Goal: Navigation & Orientation: Find specific page/section

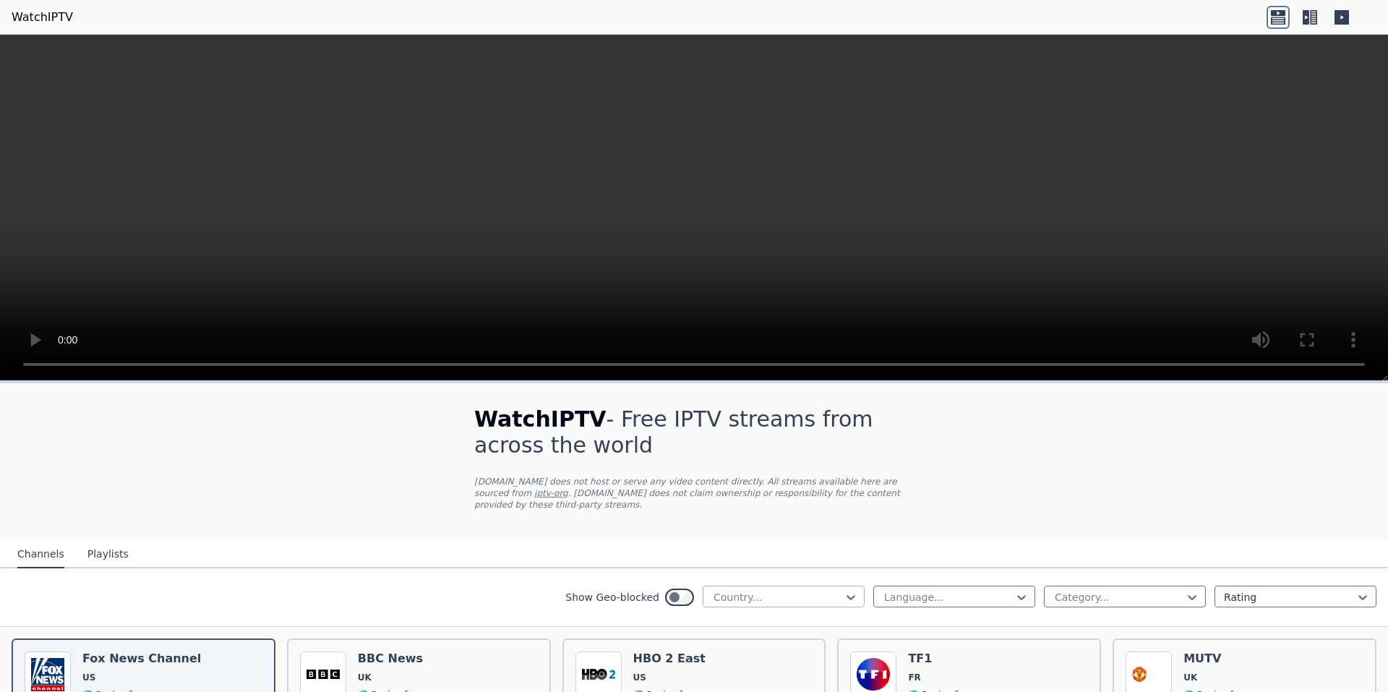
click at [827, 590] on div at bounding box center [778, 597] width 132 height 14
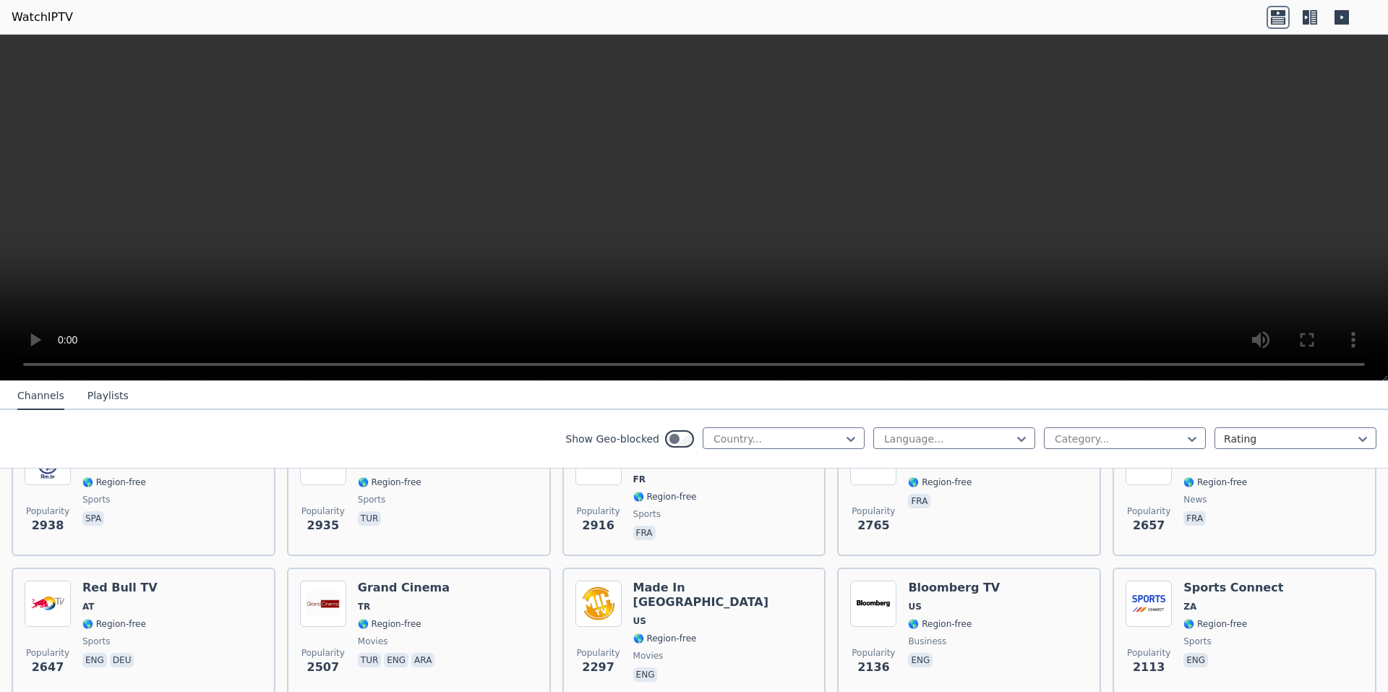
scroll to position [506, 0]
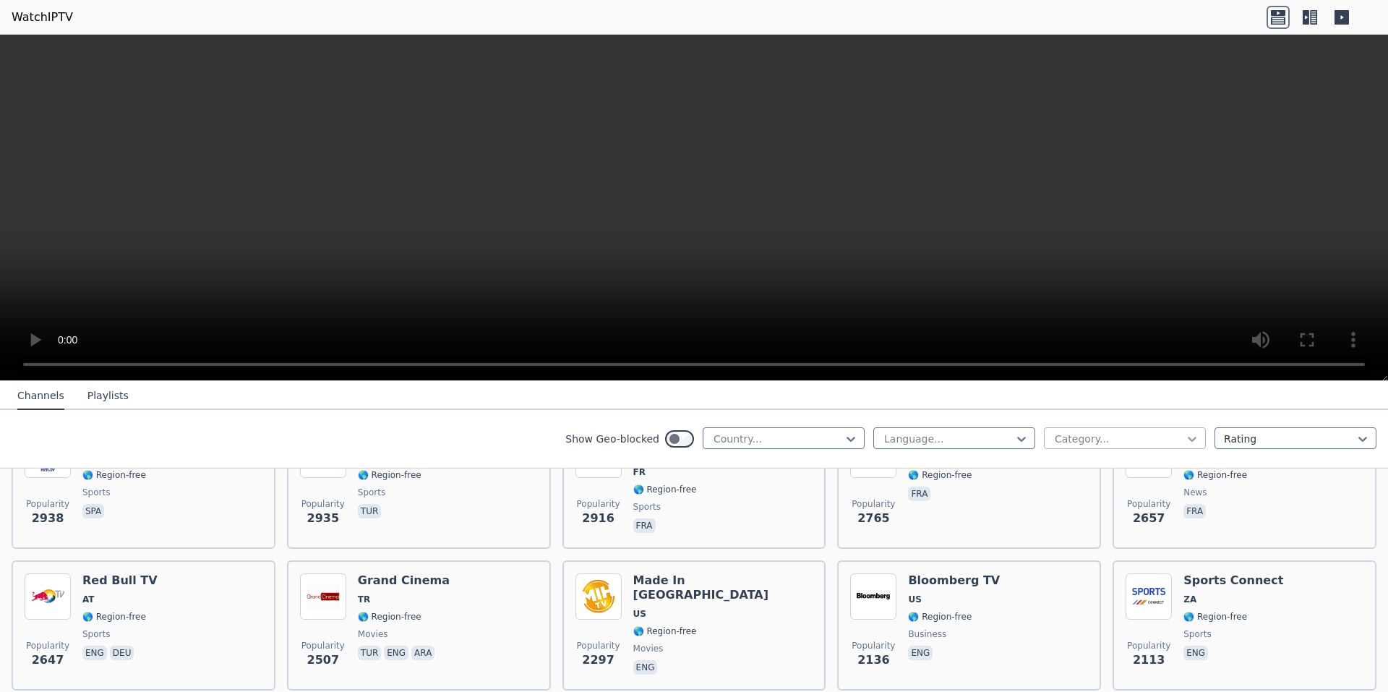
click at [1185, 443] on icon at bounding box center [1192, 439] width 14 height 14
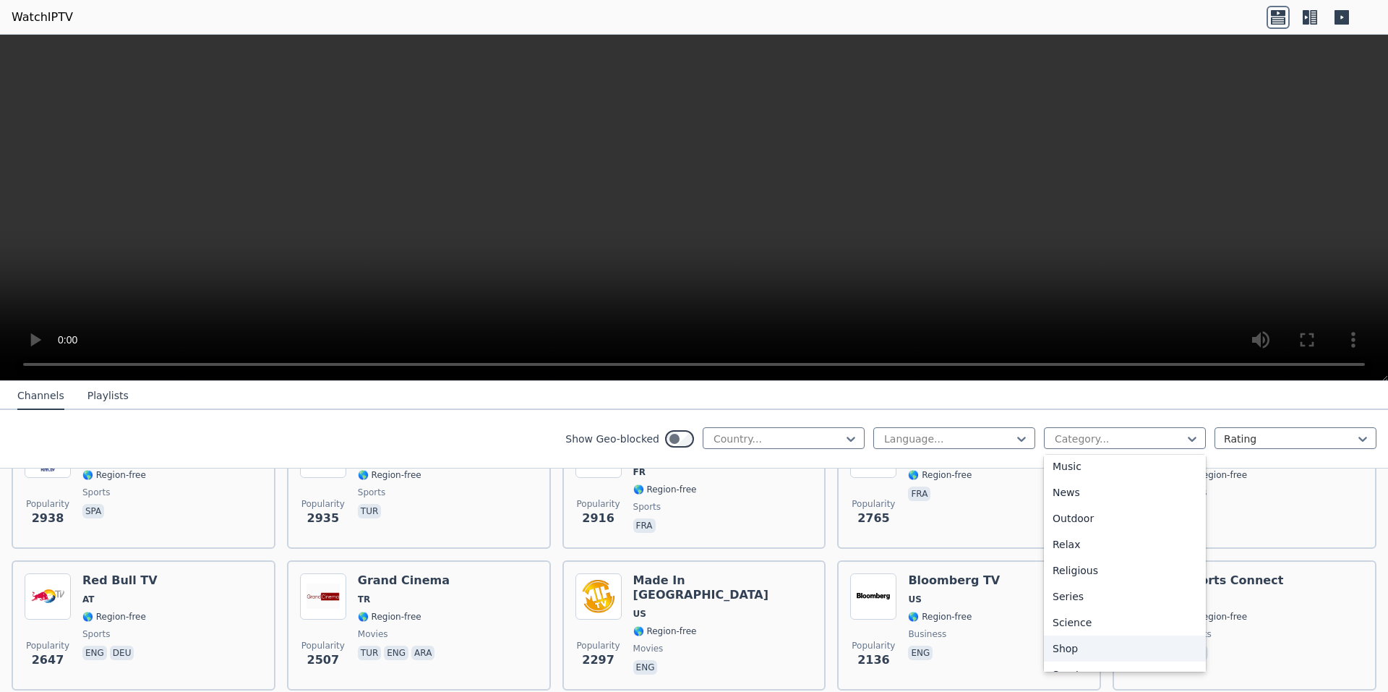
scroll to position [492, 0]
click at [1148, 588] on div "Shop" at bounding box center [1125, 578] width 162 height 26
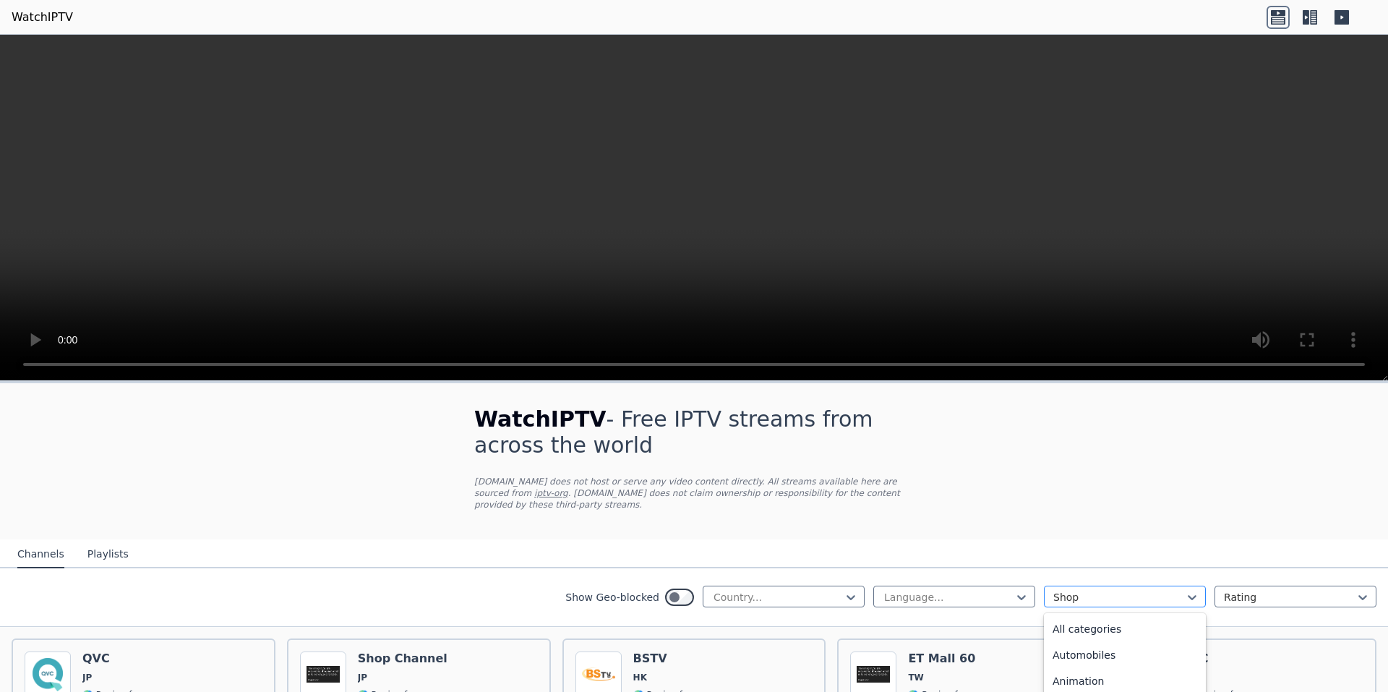
click at [1131, 590] on div at bounding box center [1119, 597] width 132 height 14
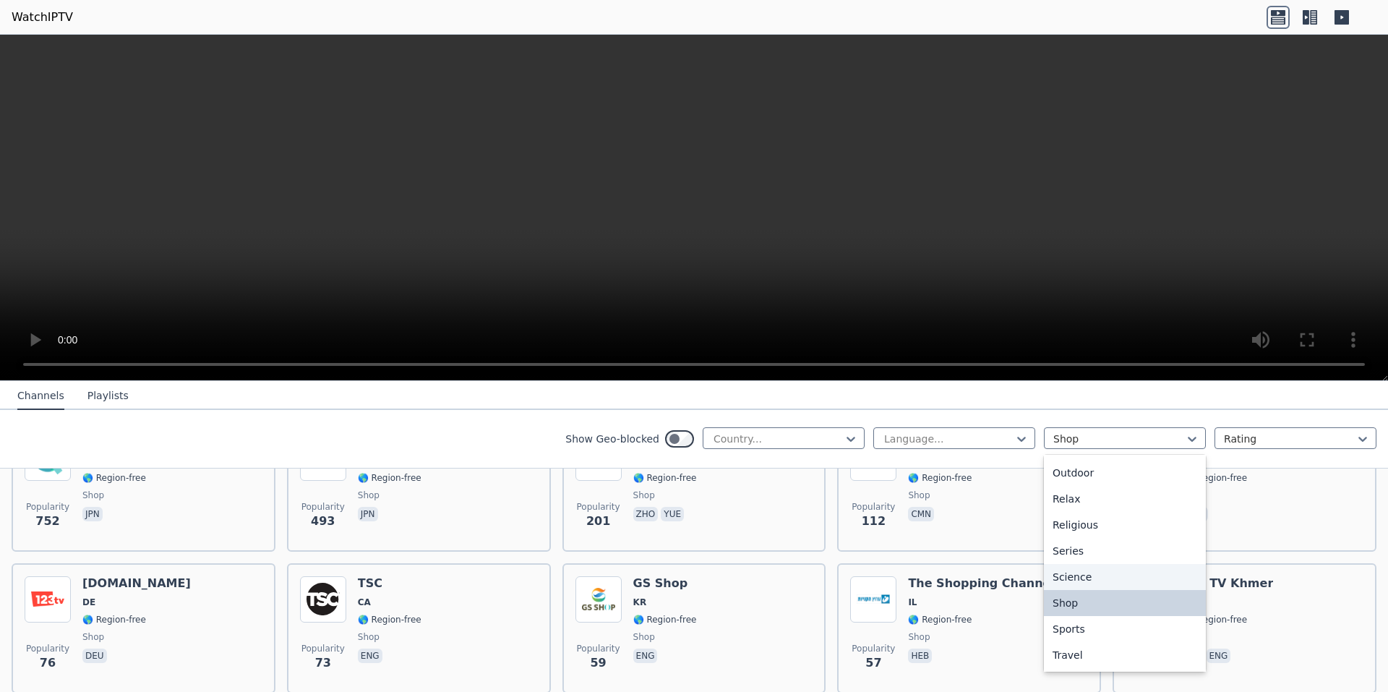
scroll to position [492, 0]
click at [1103, 603] on div "Sports" at bounding box center [1125, 604] width 162 height 26
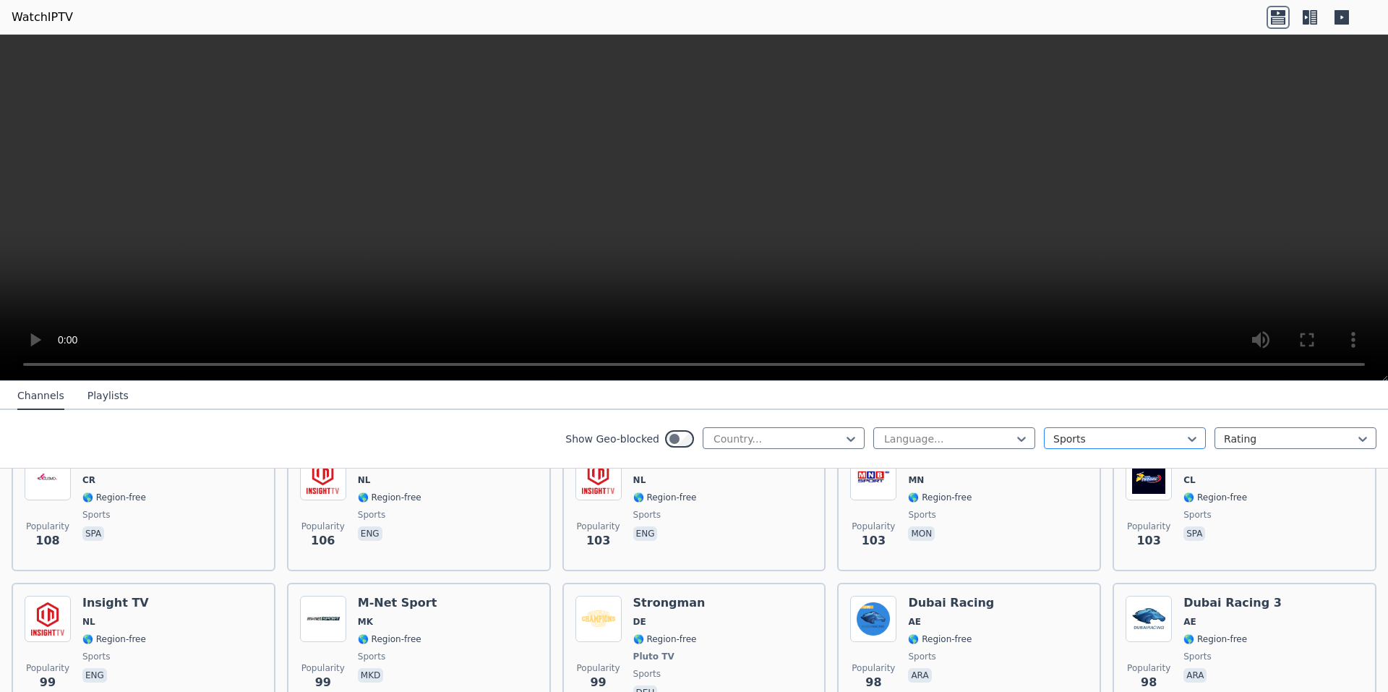
scroll to position [2485, 0]
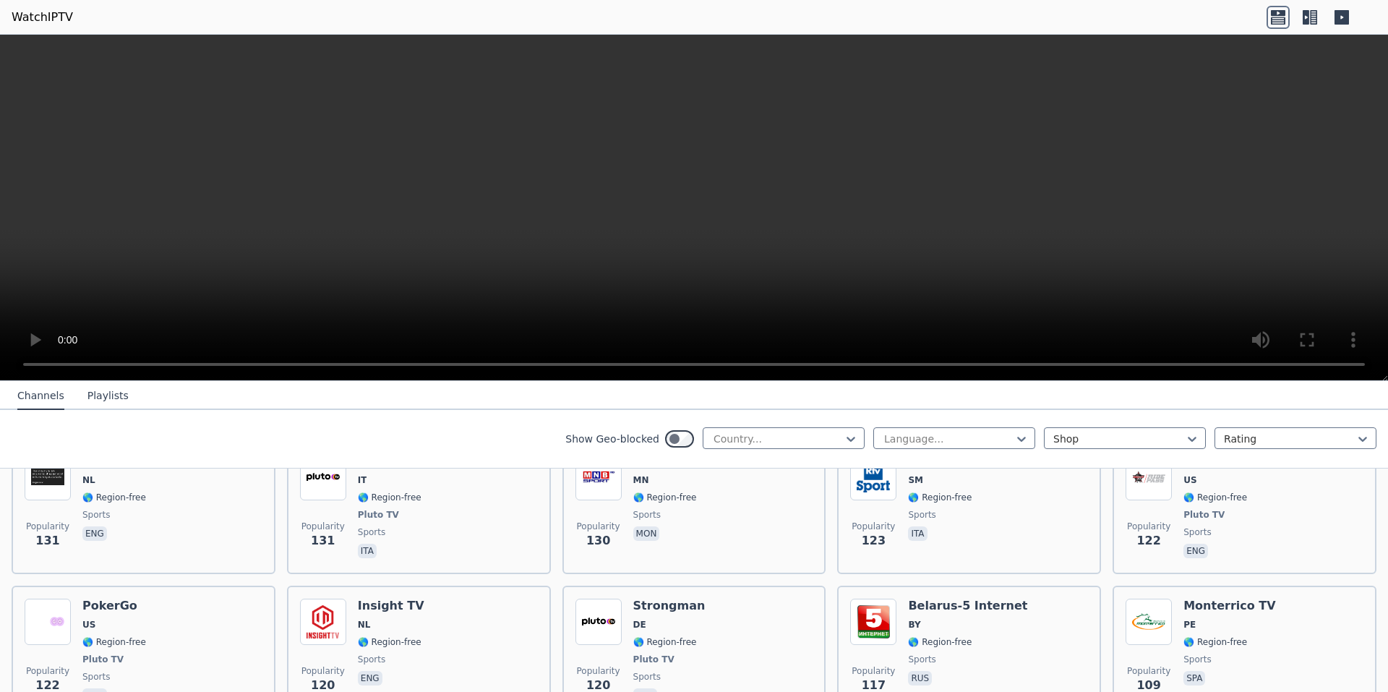
scroll to position [2100, 0]
